Goal: Task Accomplishment & Management: Manage account settings

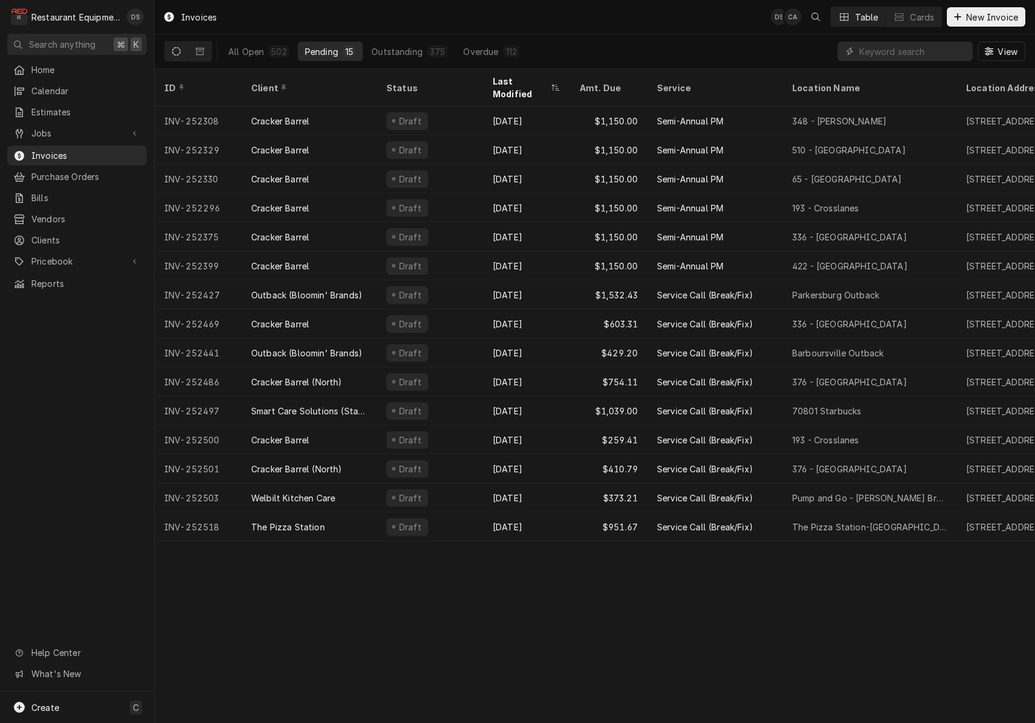
drag, startPoint x: 378, startPoint y: 531, endPoint x: 372, endPoint y: 530, distance: 6.2
click at [378, 531] on div "Invoices DS CA Table Cards New Invoice All Open 502 Pending 15 Outstanding 375 …" at bounding box center [595, 361] width 880 height 723
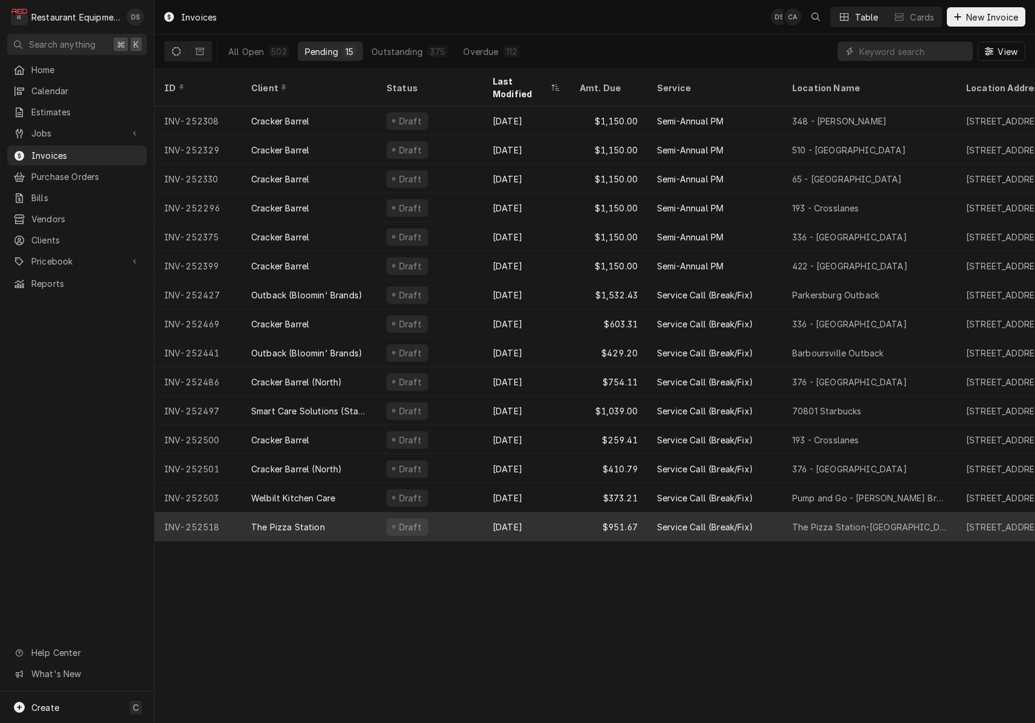
click at [364, 517] on div "The Pizza Station" at bounding box center [309, 526] width 135 height 29
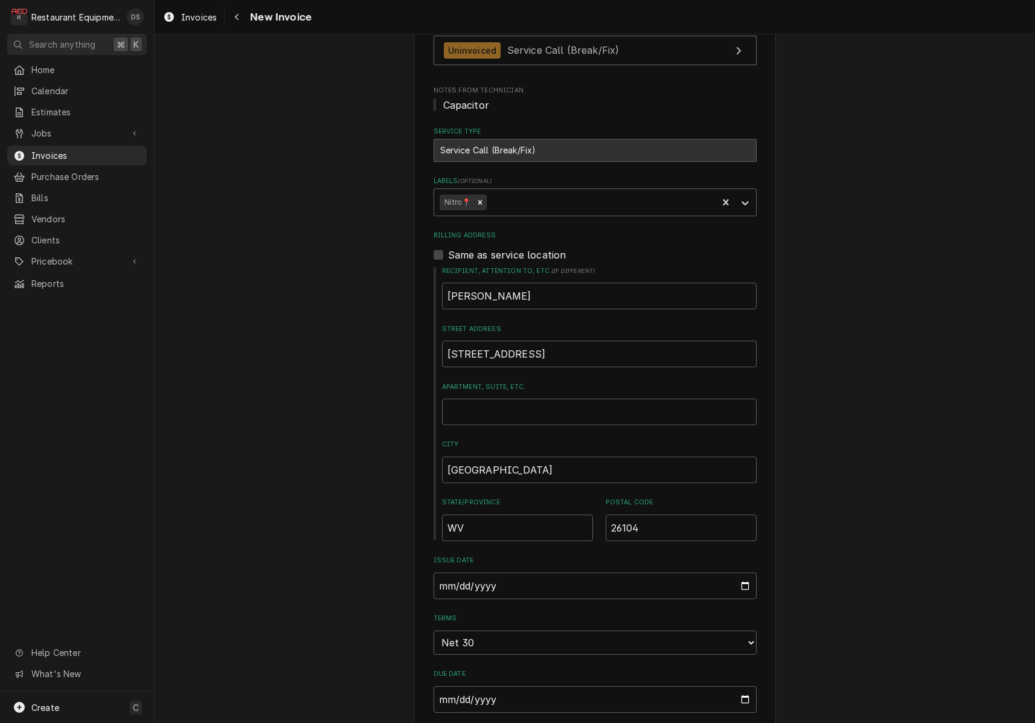
scroll to position [248, 0]
click at [69, 152] on span "Invoices" at bounding box center [85, 155] width 109 height 13
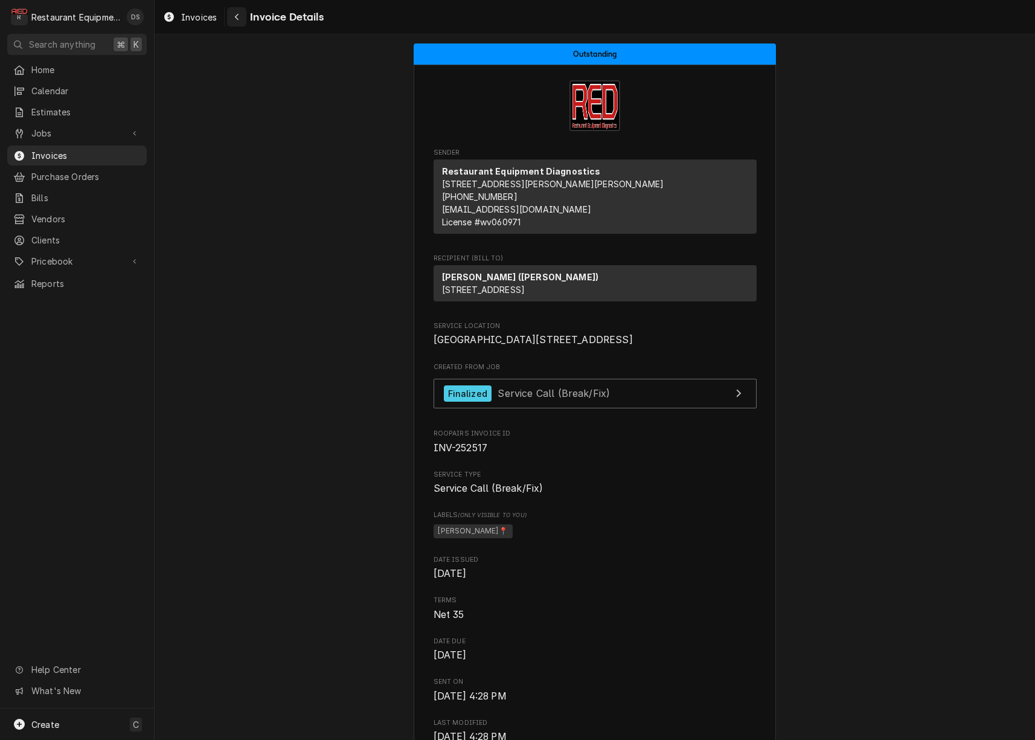
click at [233, 14] on div "Navigate back" at bounding box center [237, 17] width 12 height 12
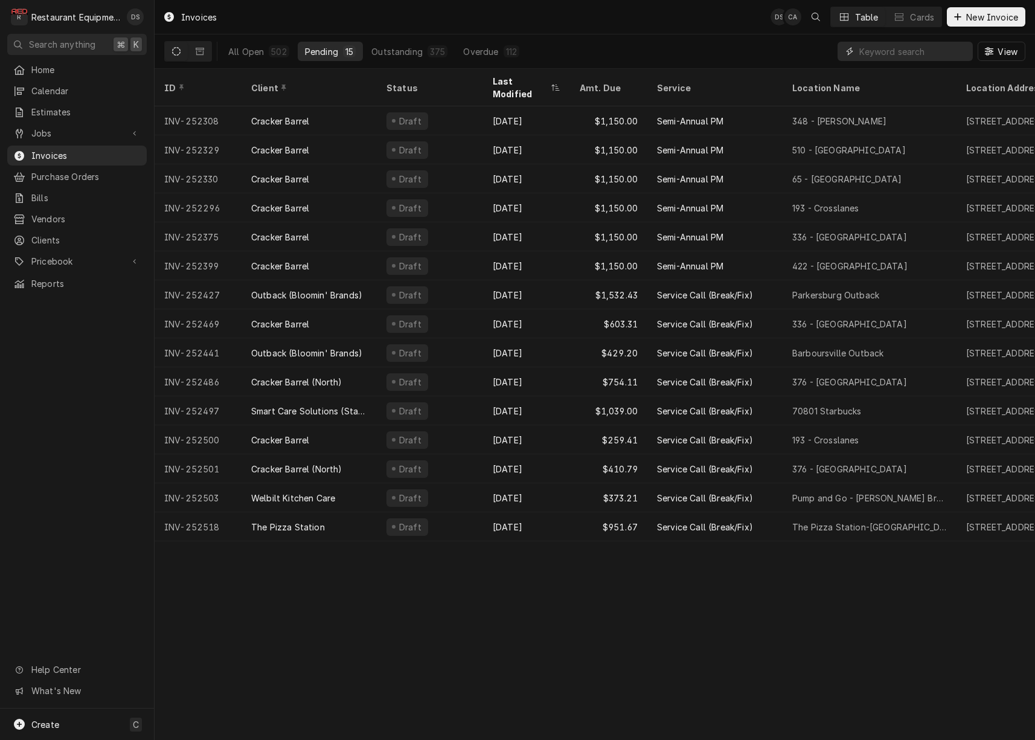
click at [902, 54] on input "Dynamic Content Wrapper" at bounding box center [912, 51] width 107 height 19
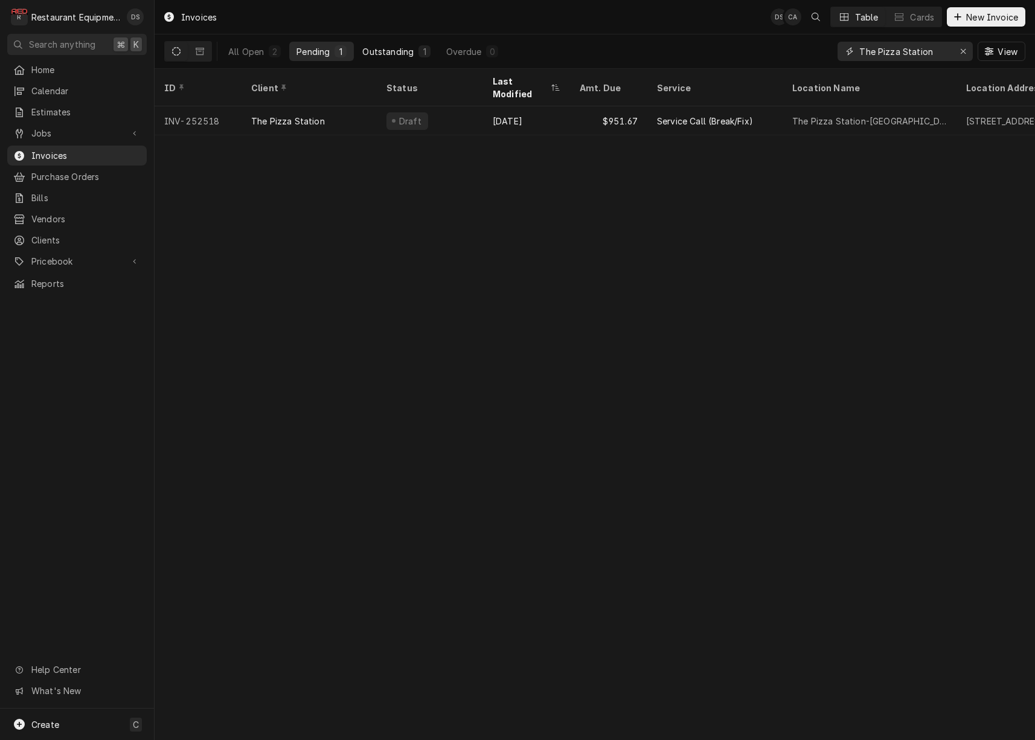
type input "The Pizza Station"
click at [415, 42] on button "Outstanding 1" at bounding box center [396, 51] width 83 height 19
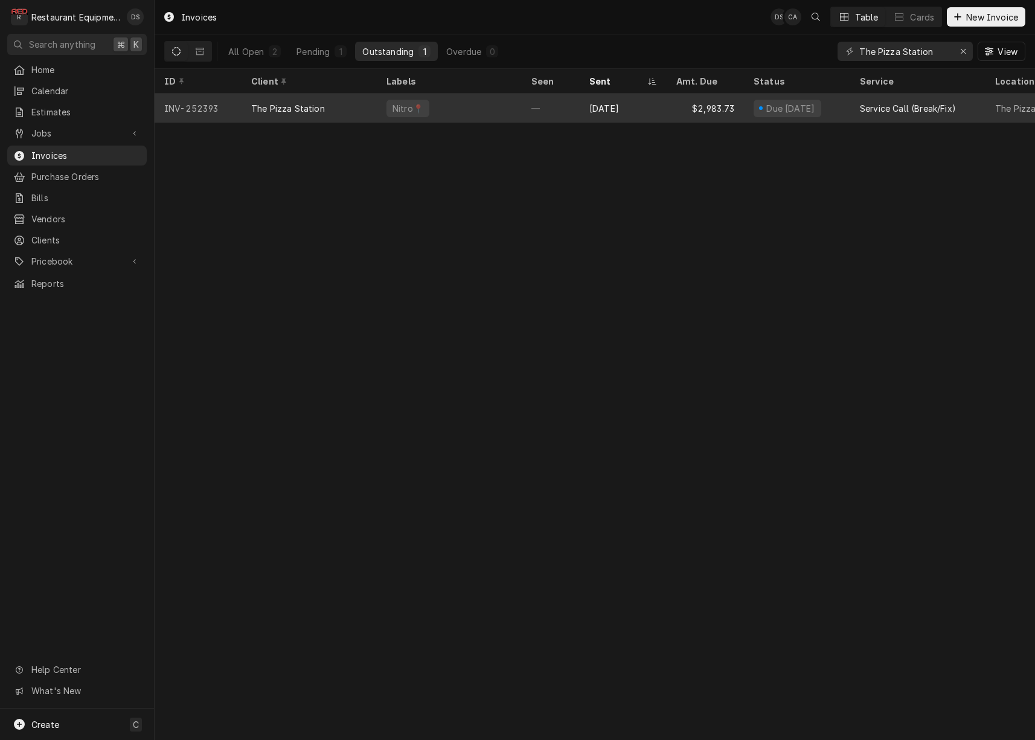
click at [670, 105] on div "$2,983.73" at bounding box center [705, 108] width 77 height 29
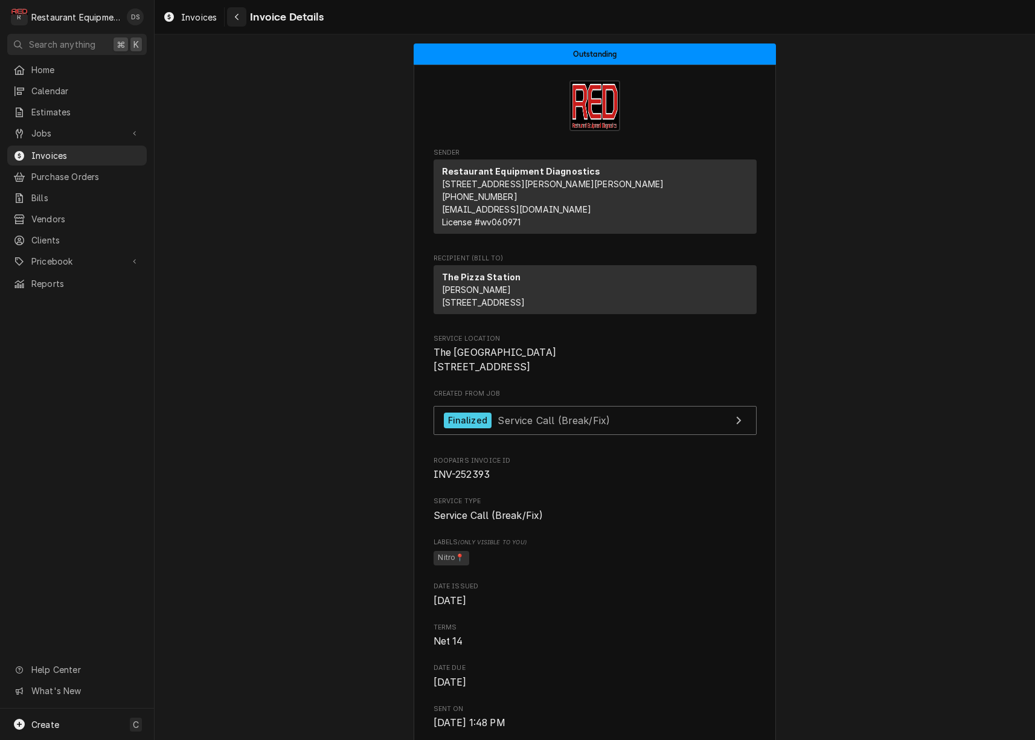
click at [238, 19] on icon "Navigate back" at bounding box center [237, 17] width 4 height 7
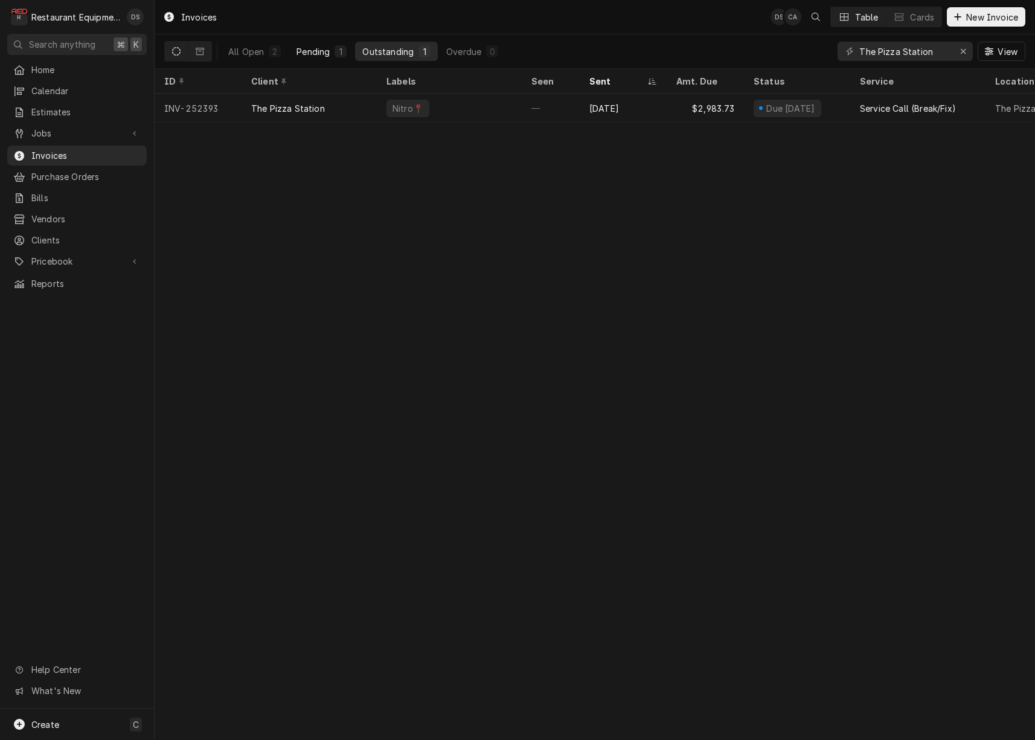
click at [315, 46] on div "Pending" at bounding box center [312, 51] width 33 height 13
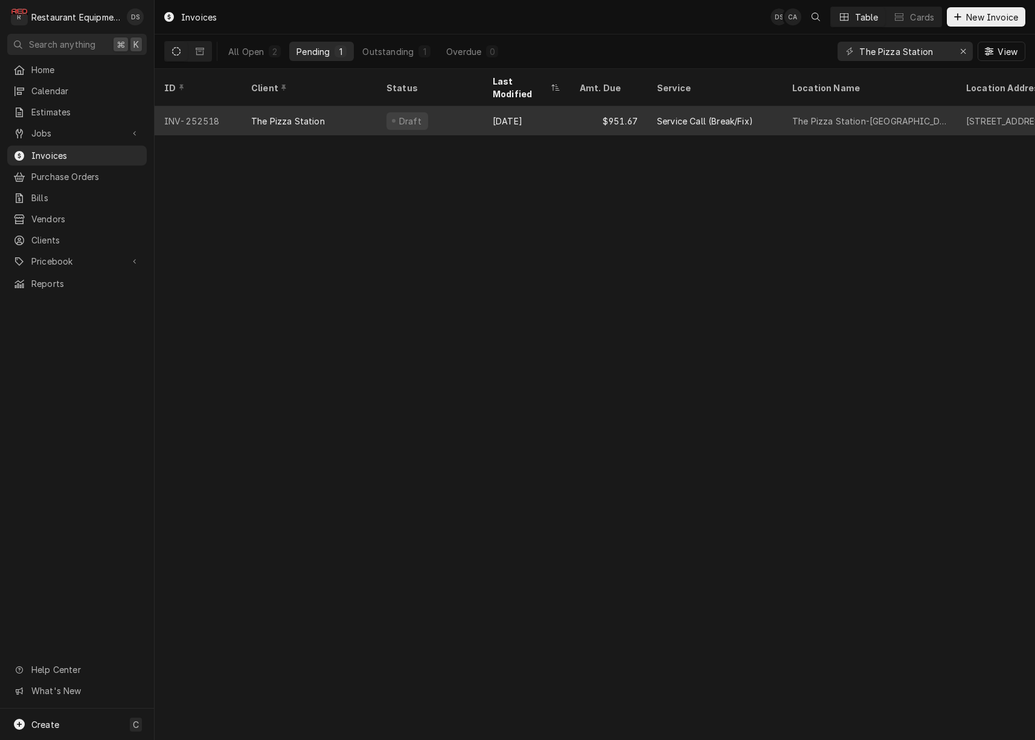
click at [481, 118] on div "Draft" at bounding box center [430, 120] width 106 height 29
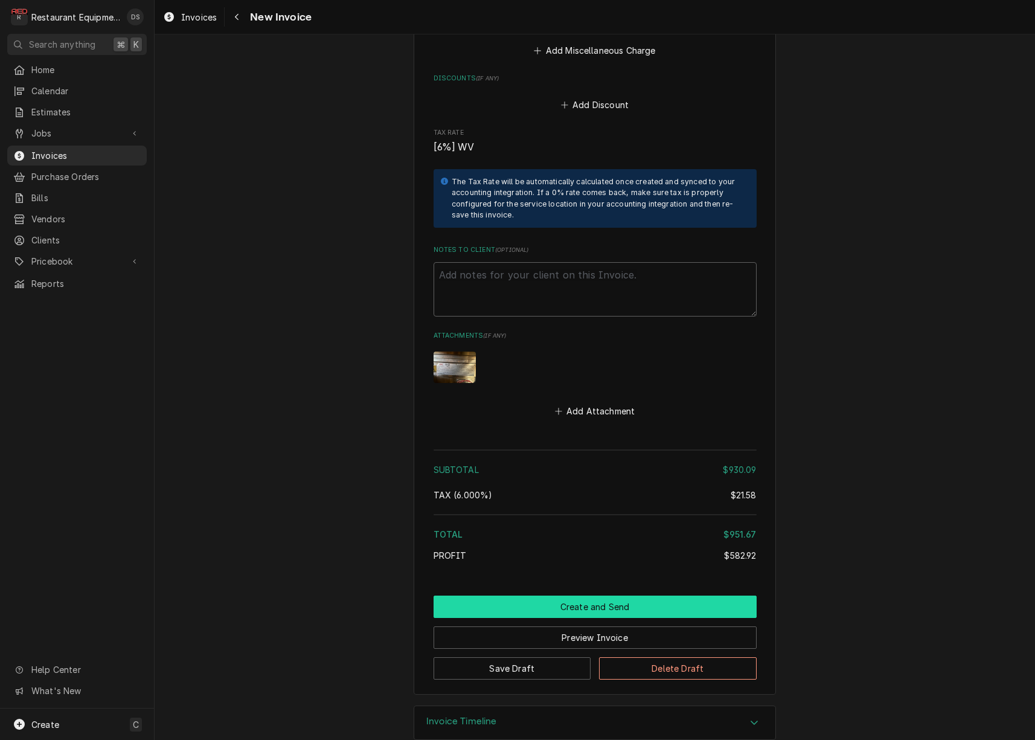
click at [607, 595] on button "Create and Send" at bounding box center [595, 606] width 323 height 22
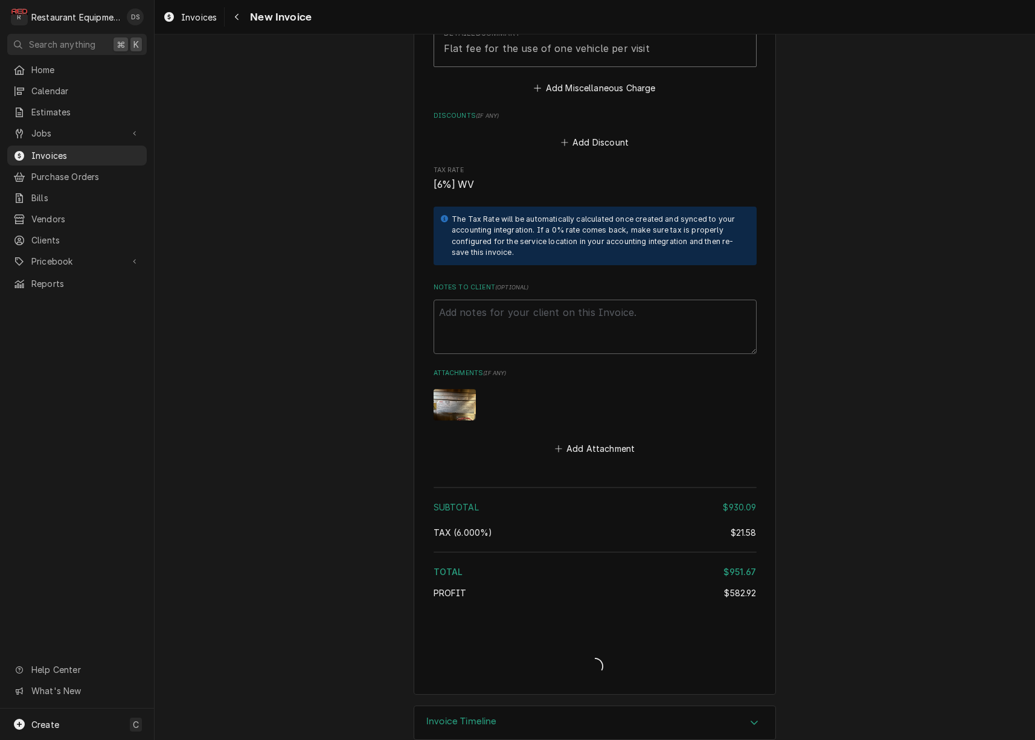
type textarea "x"
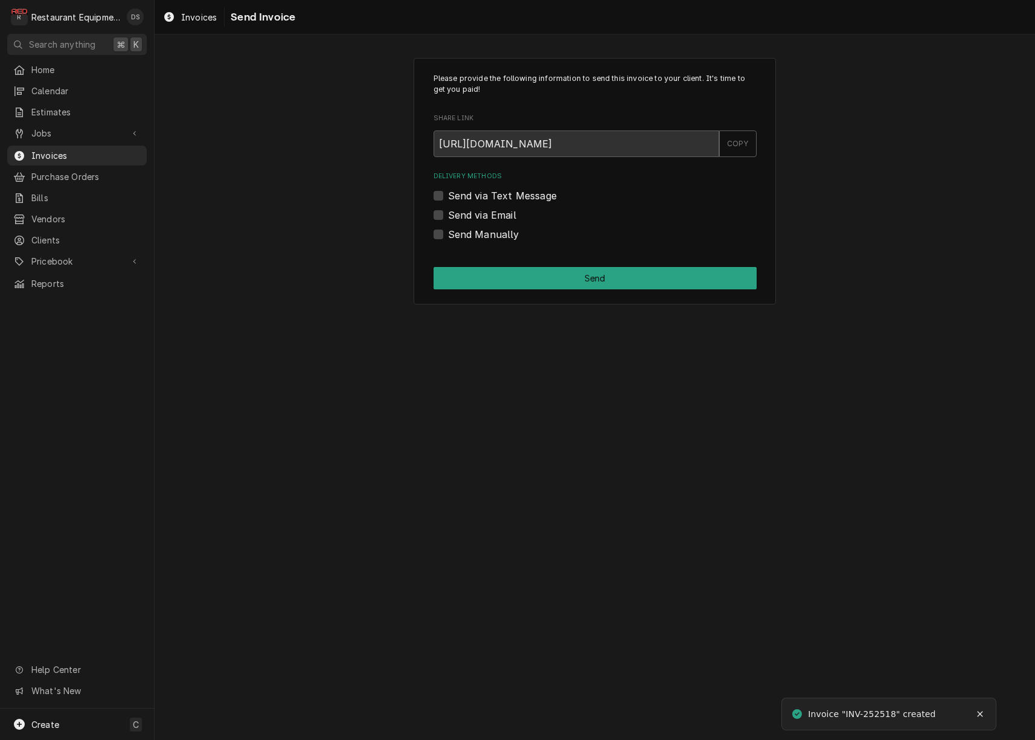
click at [448, 212] on label "Send via Email" at bounding box center [482, 215] width 68 height 14
click at [448, 212] on input "Send via Email" at bounding box center [609, 221] width 323 height 27
checkbox input "true"
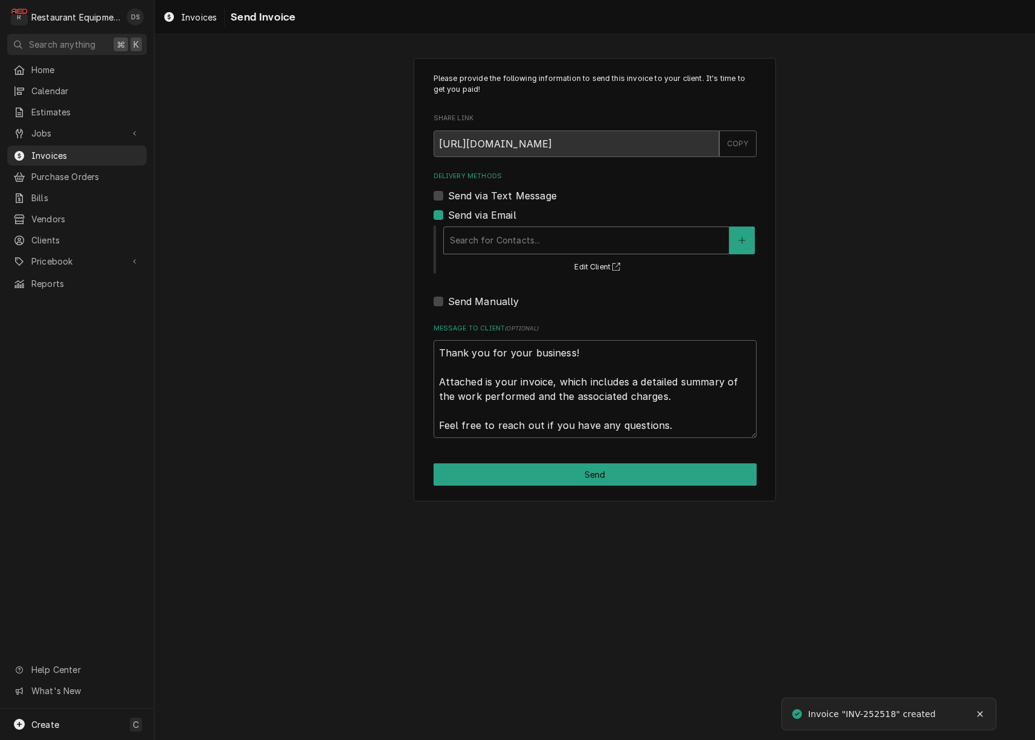
drag, startPoint x: 550, startPoint y: 235, endPoint x: 551, endPoint y: 243, distance: 8.1
click at [550, 235] on div "Delivery Methods" at bounding box center [586, 240] width 273 height 22
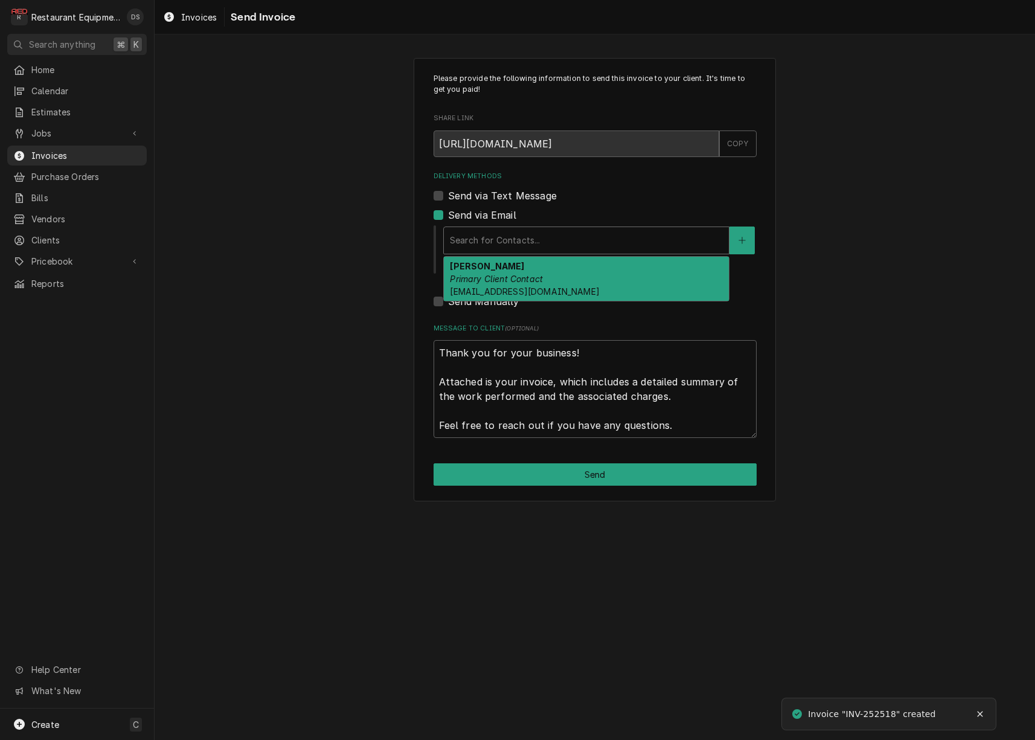
click at [550, 276] on div "Bill Sams Primary Client Contact bill@thepizzastationwv.com" at bounding box center [586, 279] width 285 height 44
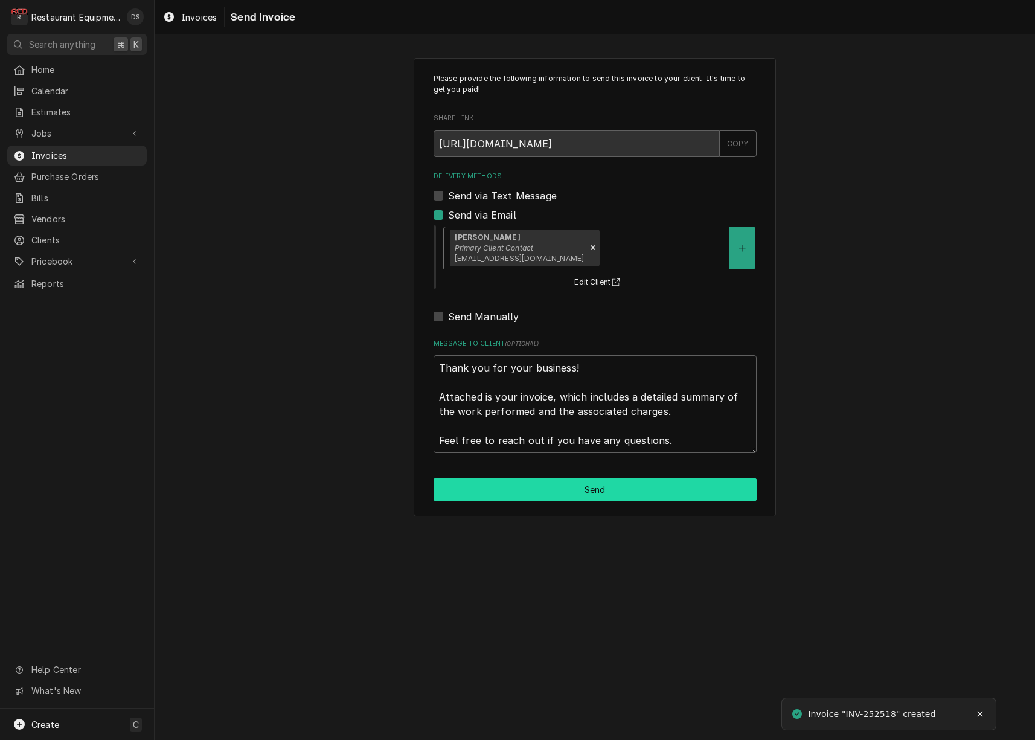
click at [604, 487] on button "Send" at bounding box center [595, 489] width 323 height 22
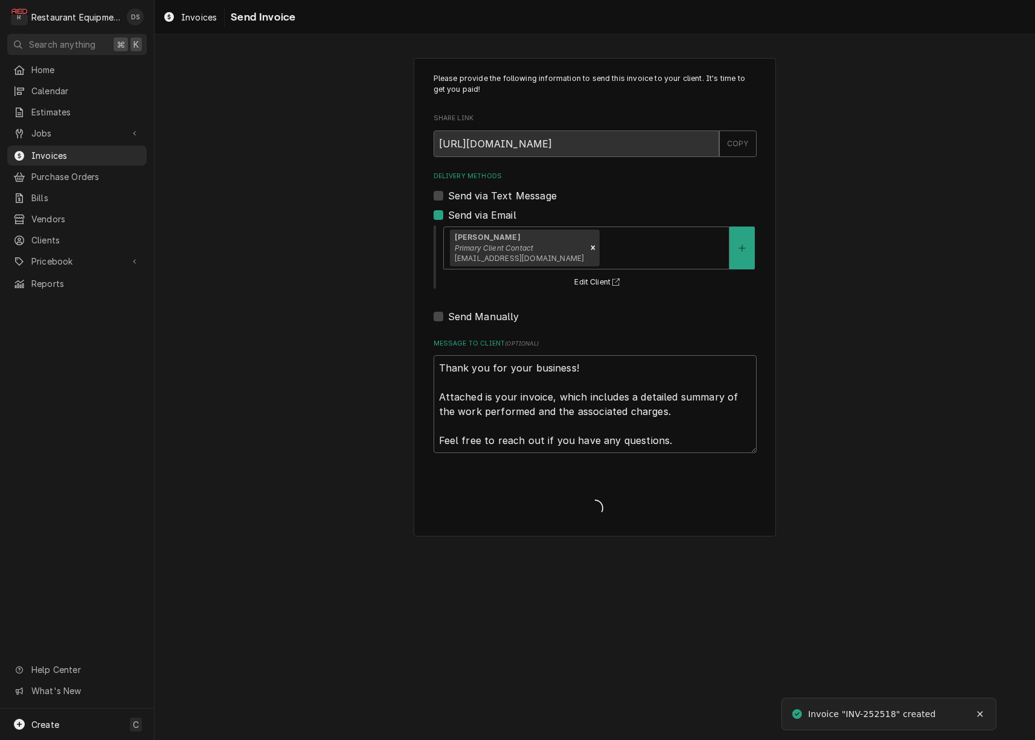
type textarea "x"
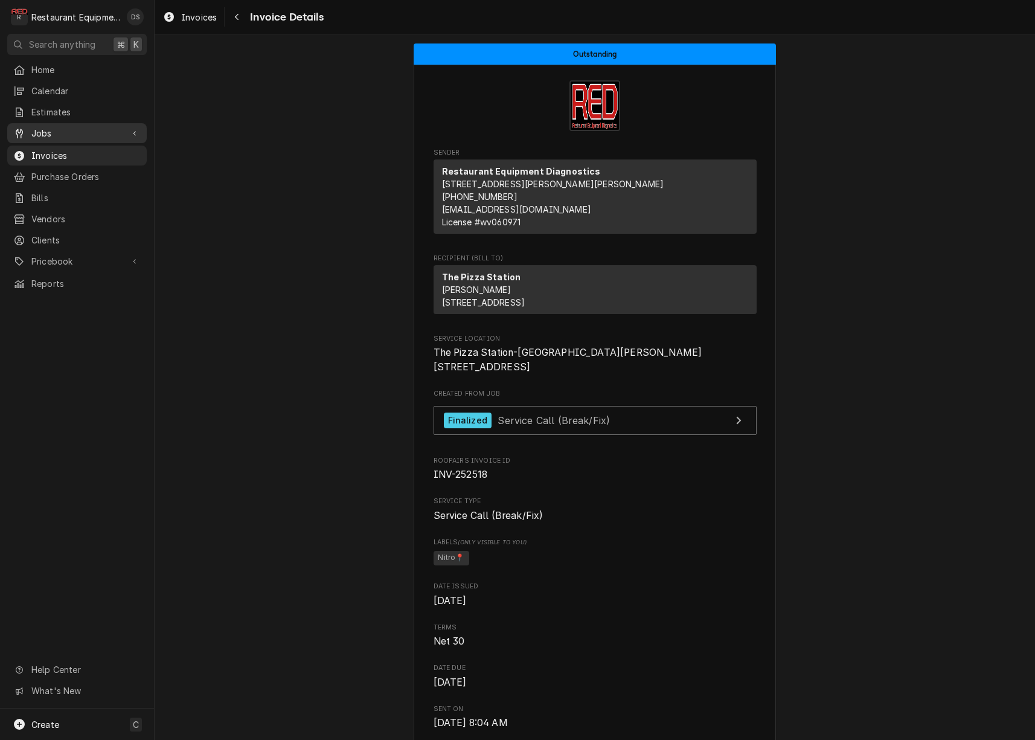
drag, startPoint x: 0, startPoint y: 0, endPoint x: 50, endPoint y: 137, distance: 145.9
click at [50, 137] on link "Jobs" at bounding box center [76, 133] width 139 height 20
click at [48, 148] on span "Jobs" at bounding box center [85, 154] width 109 height 13
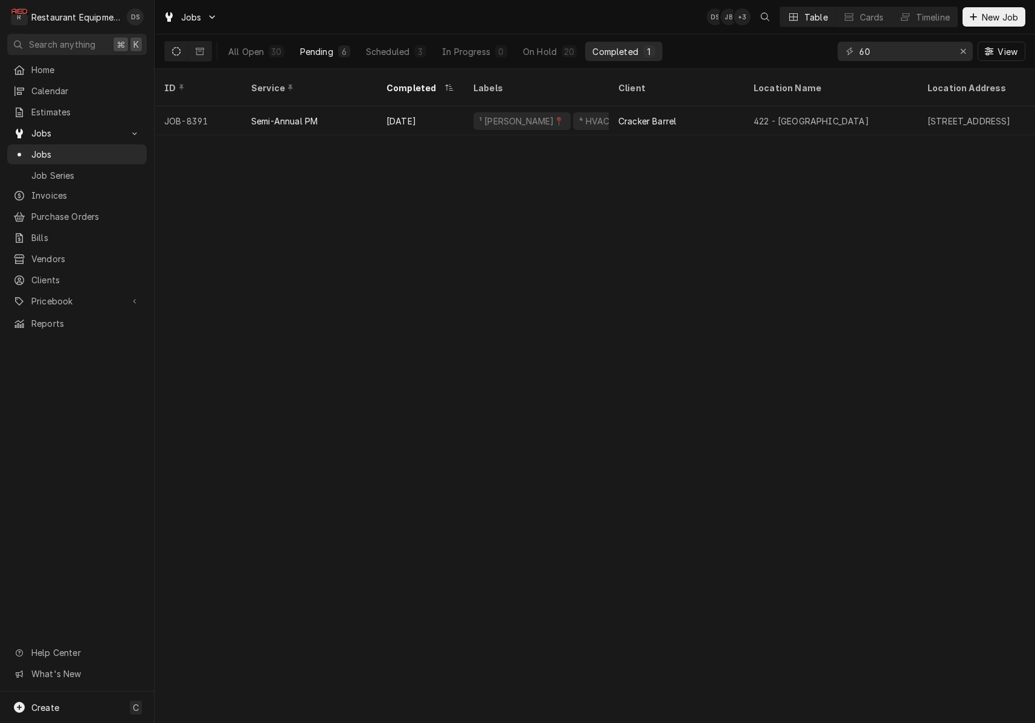
click at [330, 51] on div "Pending" at bounding box center [316, 51] width 33 height 13
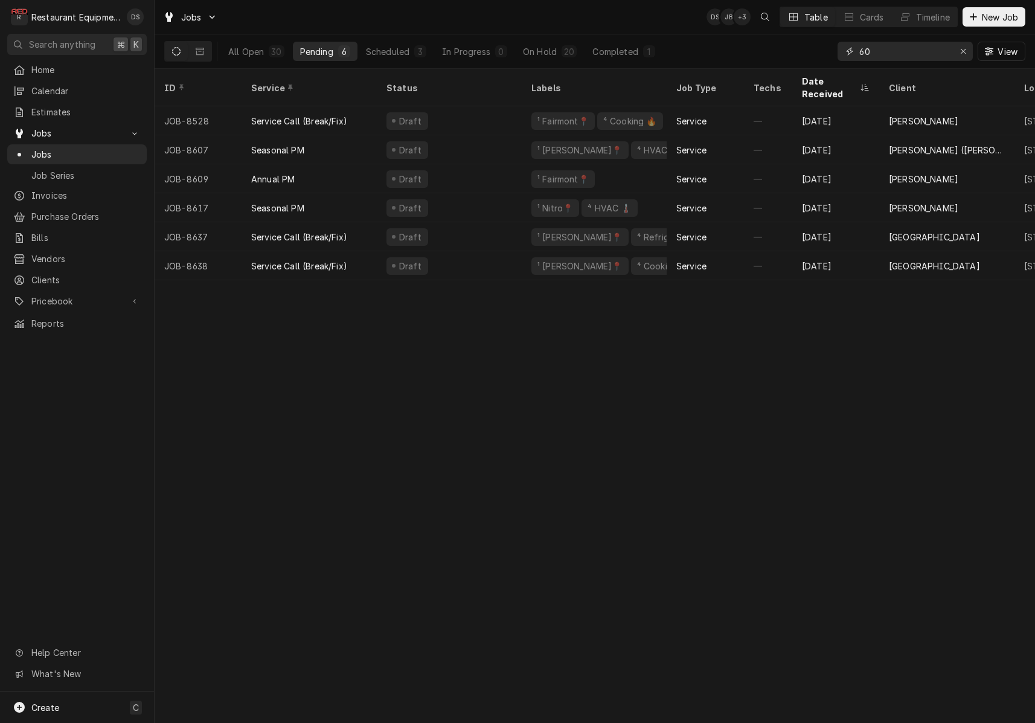
click at [965, 54] on icon "Erase input" at bounding box center [963, 51] width 5 height 5
click at [920, 53] on input "Dynamic Content Wrapper" at bounding box center [916, 51] width 114 height 19
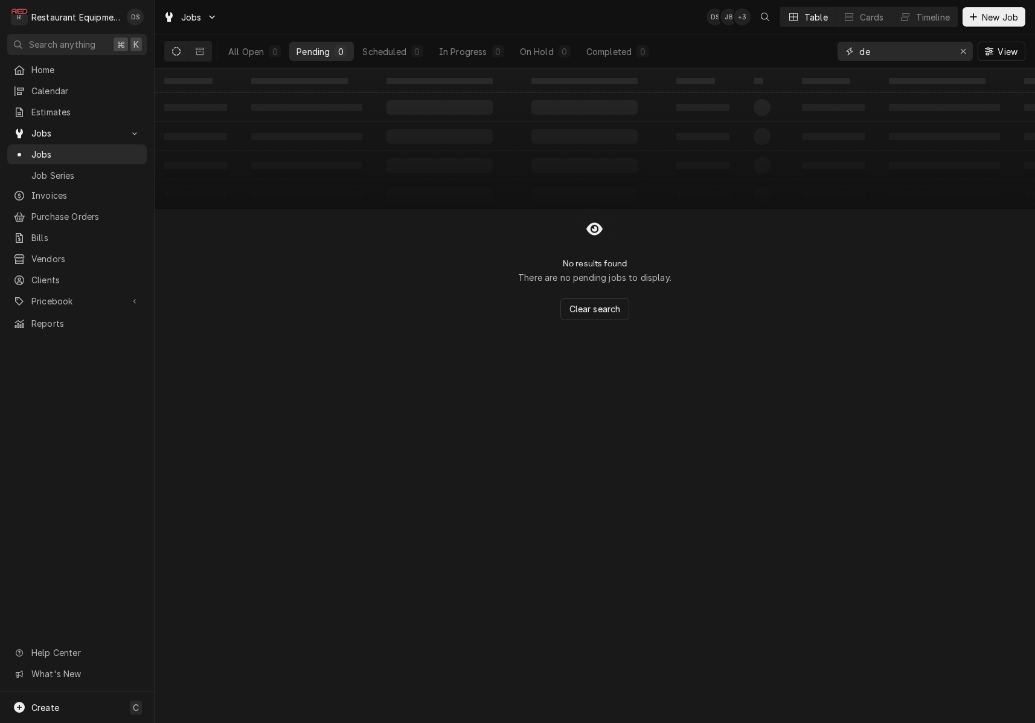
type input "d"
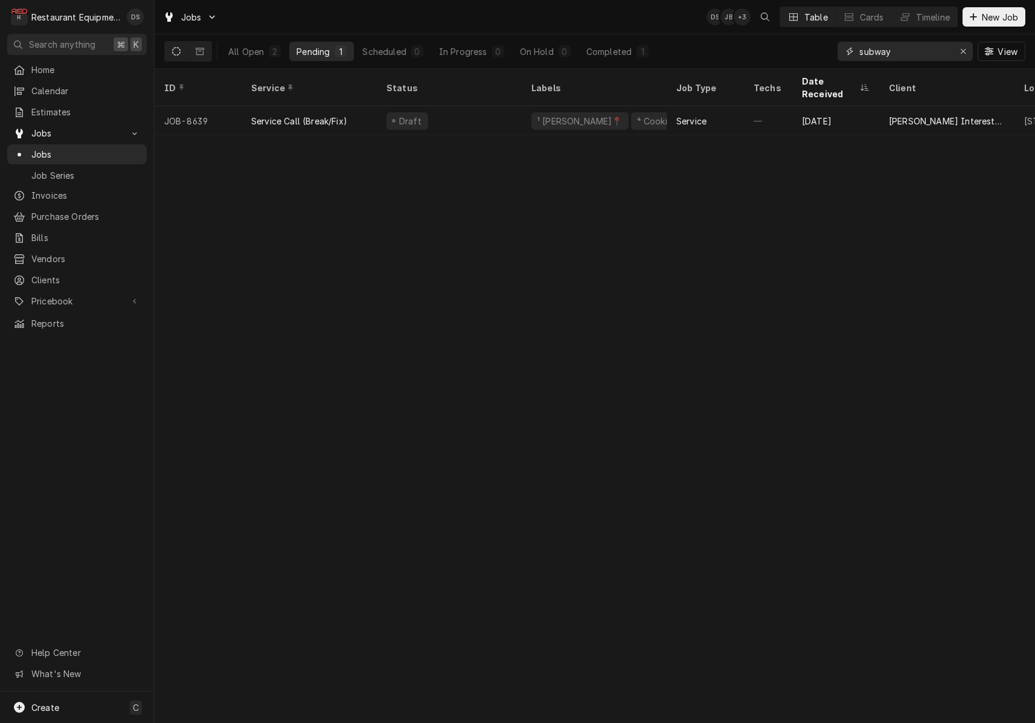
drag, startPoint x: 897, startPoint y: 53, endPoint x: 828, endPoint y: 51, distance: 69.5
click at [828, 51] on div "All Open 2 Pending 1 Scheduled 0 In Progress 0 On Hold 0 Completed 1 subway View" at bounding box center [594, 51] width 861 height 34
type input "olive garden"
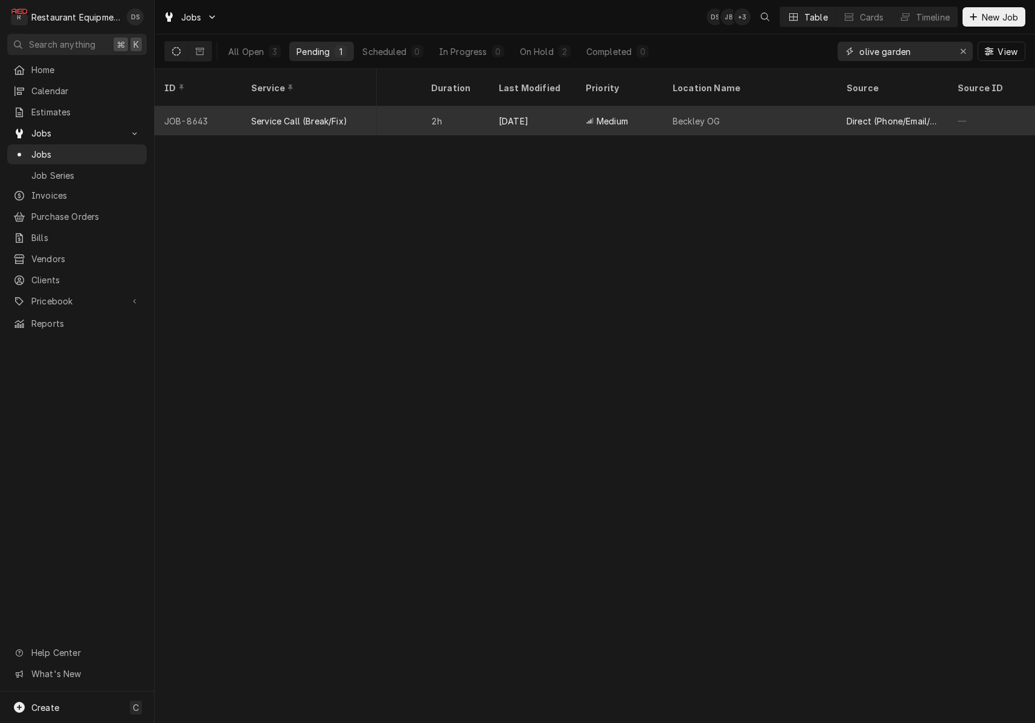
scroll to position [0, 902]
